Goal: Check status: Check status

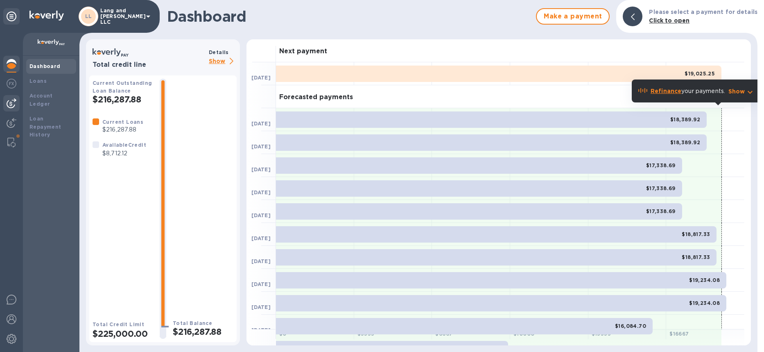
click at [16, 101] on div at bounding box center [11, 103] width 16 height 16
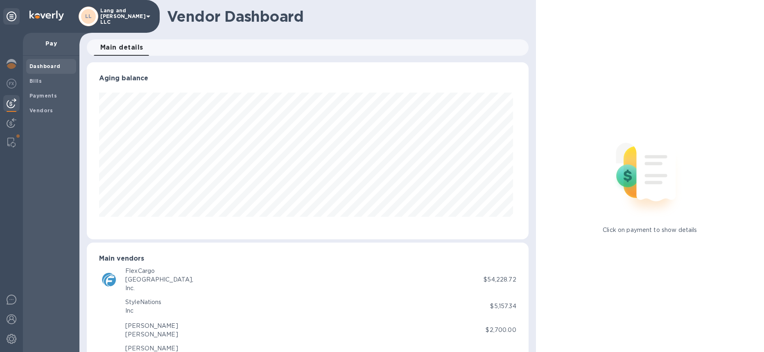
scroll to position [177, 438]
click at [40, 97] on b "Payments" at bounding box center [42, 96] width 27 height 6
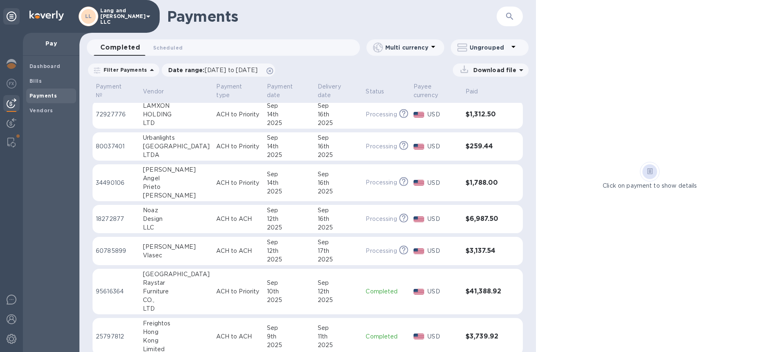
scroll to position [203, 0]
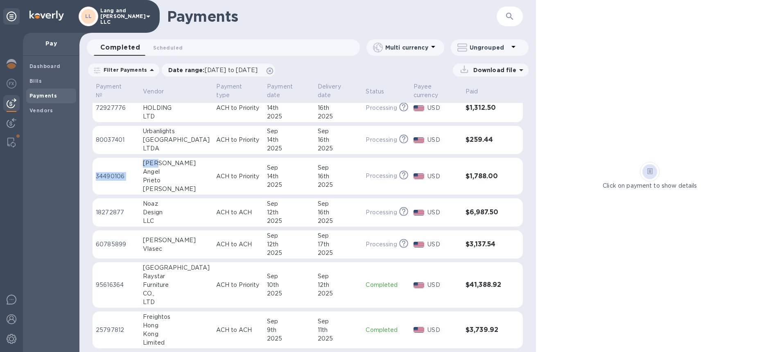
drag, startPoint x: 141, startPoint y: 160, endPoint x: 159, endPoint y: 166, distance: 18.9
click at [159, 164] on tr "34490106 [PERSON_NAME] [PERSON_NAME] ACH to Priority [DATE] [DATE] Processing T…" at bounding box center [308, 176] width 430 height 37
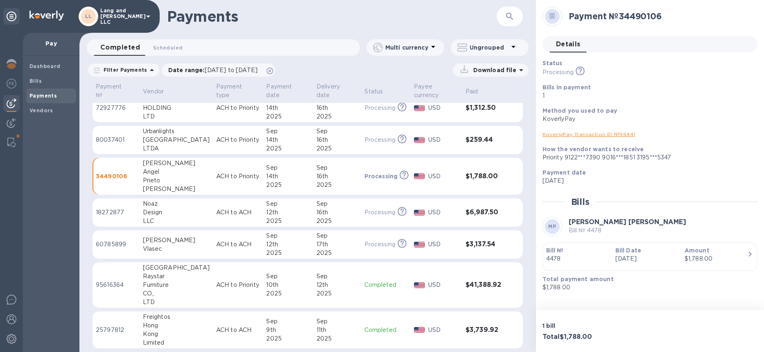
click at [174, 190] on div "[PERSON_NAME]" at bounding box center [176, 189] width 67 height 9
drag, startPoint x: 177, startPoint y: 190, endPoint x: 148, endPoint y: 165, distance: 38.3
click at [143, 163] on td "[PERSON_NAME] [PERSON_NAME]" at bounding box center [176, 176] width 73 height 37
copy div "[PERSON_NAME] [PERSON_NAME]"
click at [213, 170] on td "ACH to Priority" at bounding box center [238, 176] width 50 height 37
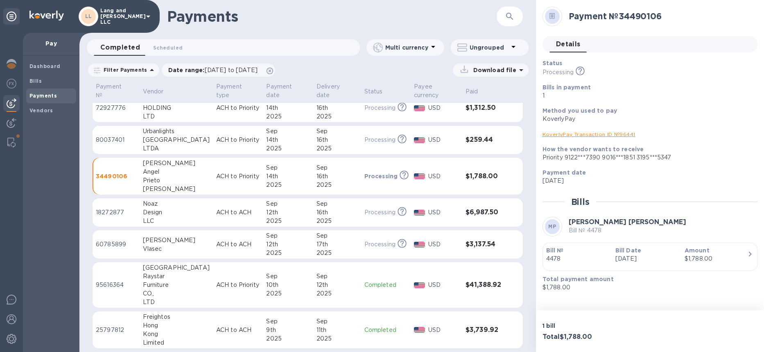
click at [169, 189] on div "[PERSON_NAME]" at bounding box center [176, 189] width 67 height 9
click at [274, 170] on div "Sep" at bounding box center [288, 167] width 44 height 9
click at [15, 64] on img at bounding box center [12, 64] width 10 height 10
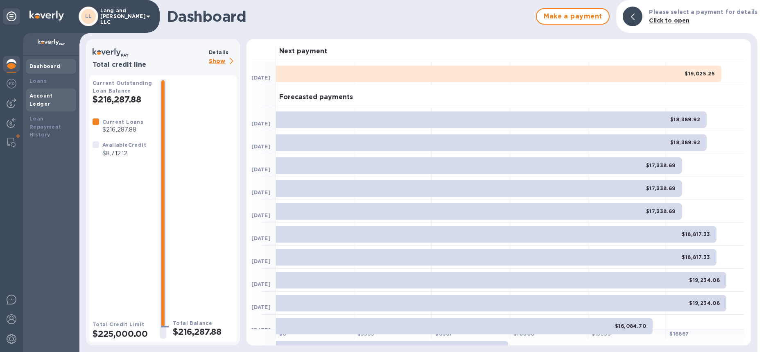
drag, startPoint x: 39, startPoint y: 83, endPoint x: 43, endPoint y: 100, distance: 16.8
click at [39, 83] on b "Loans" at bounding box center [37, 81] width 17 height 6
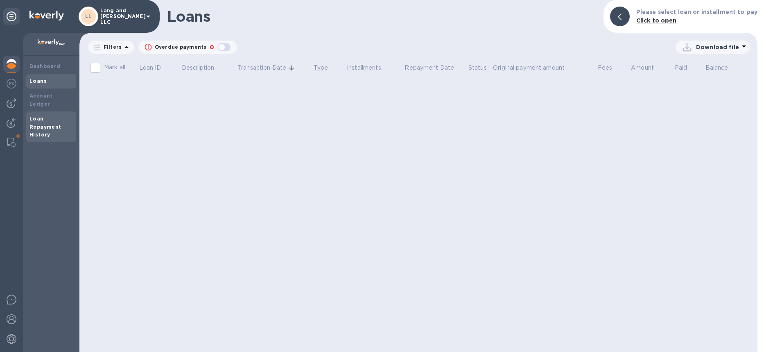
click at [40, 118] on b "Loan Repayment History" at bounding box center [45, 127] width 32 height 23
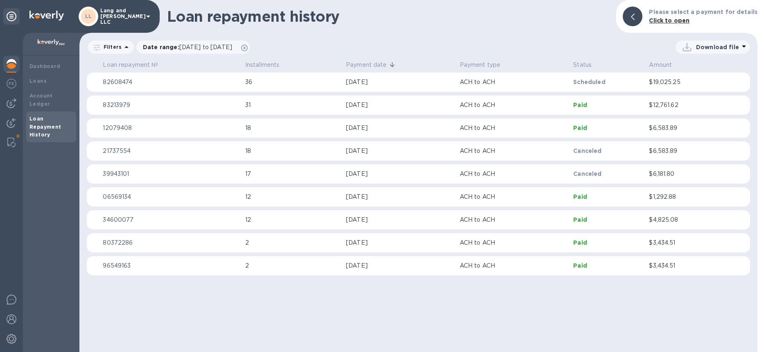
click at [10, 64] on img at bounding box center [12, 64] width 10 height 10
